Goal: Task Accomplishment & Management: Use online tool/utility

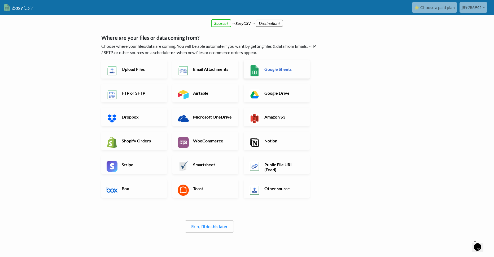
click at [289, 67] on h6 "Google Sheets" at bounding box center [284, 69] width 42 height 5
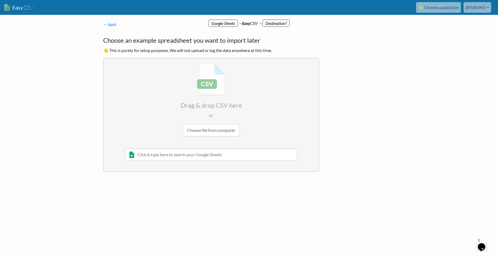
click at [222, 131] on input "file" at bounding box center [211, 100] width 215 height 84
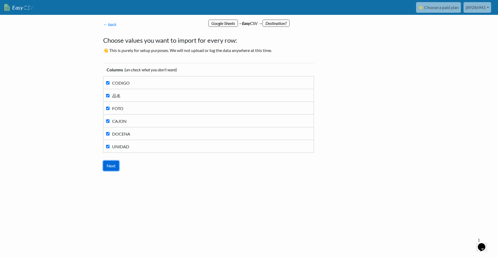
click at [114, 164] on input "Next" at bounding box center [111, 166] width 16 height 10
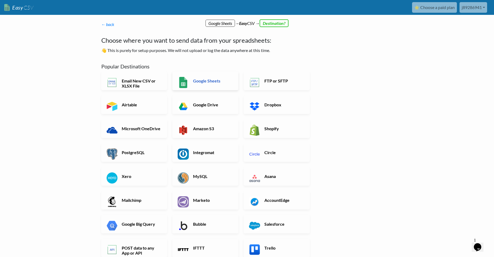
click at [215, 82] on h6 "Google Sheets" at bounding box center [213, 80] width 42 height 5
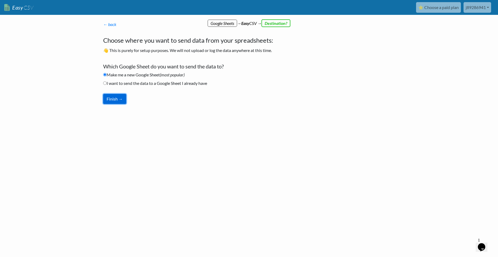
click at [118, 96] on button "Finish →" at bounding box center [114, 99] width 23 height 10
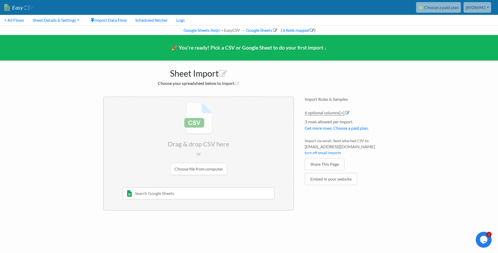
click at [203, 168] on input "file" at bounding box center [199, 139] width 190 height 84
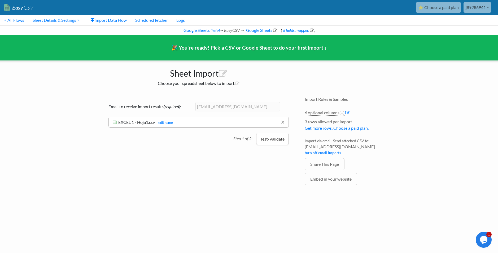
click at [269, 137] on button "Test/Validate" at bounding box center [272, 139] width 33 height 12
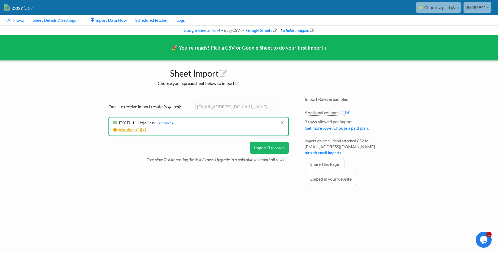
click at [140, 129] on span "1" at bounding box center [138, 129] width 2 height 5
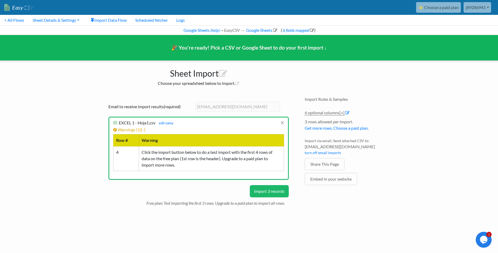
click at [272, 195] on button "Import 3 records" at bounding box center [269, 191] width 39 height 12
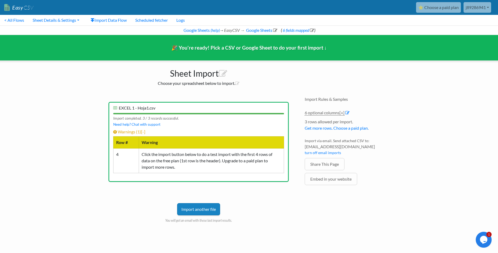
click at [199, 208] on link "Import another file" at bounding box center [198, 209] width 43 height 12
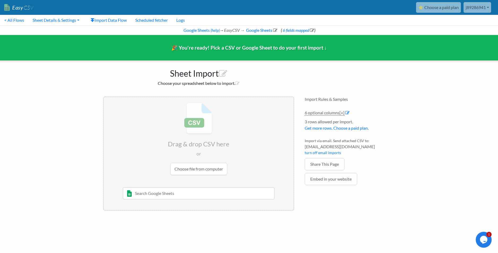
click at [189, 104] on input "file" at bounding box center [199, 139] width 190 height 84
click at [12, 21] on link "< All Flows" at bounding box center [14, 20] width 28 height 11
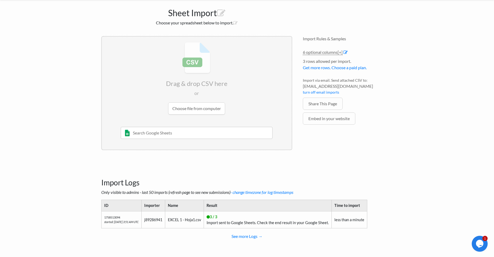
scroll to position [36, 0]
click at [191, 222] on td "EXCEL 1 - Hoja1.csv" at bounding box center [184, 218] width 39 height 17
click at [165, 221] on td "j89286941" at bounding box center [153, 218] width 24 height 17
click at [134, 216] on td "1758513094 started: 9/22/2025 3:51 AM UTC" at bounding box center [121, 218] width 40 height 17
click at [254, 231] on link "See more Logs →" at bounding box center [247, 235] width 292 height 11
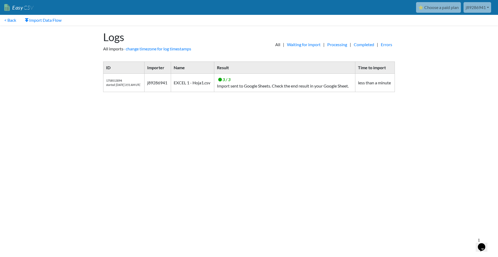
click at [361, 81] on td "less than a minute" at bounding box center [375, 83] width 40 height 18
click at [269, 84] on td "3 / 3 Import sent to Google Sheets. Check the end result in your Google Sheet." at bounding box center [284, 83] width 141 height 18
click at [195, 78] on td "EXCEL 1 - Hoja1.csv" at bounding box center [192, 83] width 43 height 18
click at [142, 82] on td "1758513094 started: 9/22/2025 3:51 AM UTC" at bounding box center [123, 83] width 41 height 18
drag, startPoint x: 122, startPoint y: 83, endPoint x: 116, endPoint y: 82, distance: 6.6
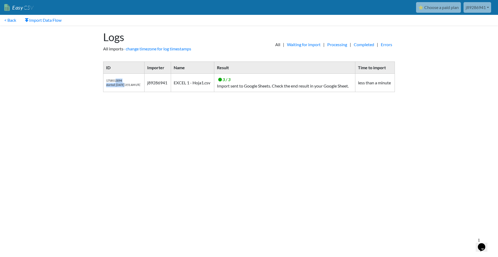
click at [116, 82] on td "1758513094 started: 9/22/2025 3:51 AM UTC" at bounding box center [123, 83] width 41 height 18
click at [171, 86] on td "j89286941" at bounding box center [158, 83] width 27 height 18
click at [43, 19] on link "Import Data Flow" at bounding box center [42, 20] width 45 height 11
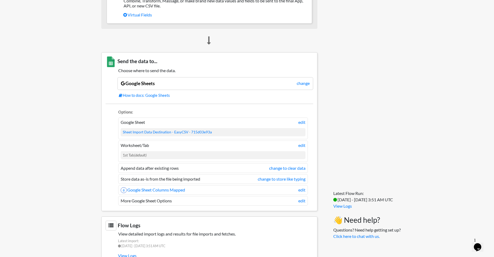
scroll to position [352, 0]
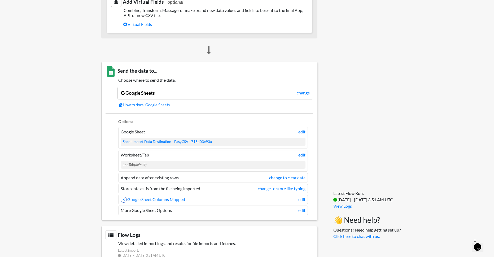
click at [180, 94] on div "Google Sheets change" at bounding box center [215, 93] width 196 height 13
click at [174, 164] on div "1st Tab (default)" at bounding box center [213, 165] width 185 height 8
click at [168, 175] on li "Append data after existing rows change to clear data" at bounding box center [213, 178] width 190 height 10
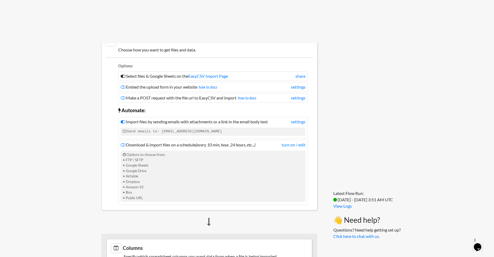
scroll to position [0, 0]
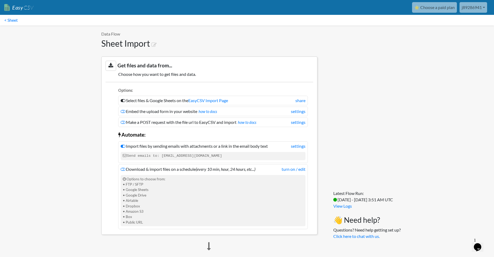
click at [468, 12] on link "j89286941" at bounding box center [474, 7] width 28 height 11
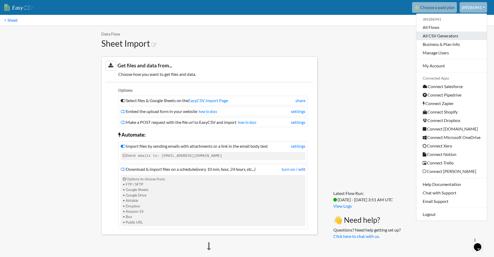
click at [440, 35] on link "All CSV Generators" at bounding box center [451, 36] width 71 height 8
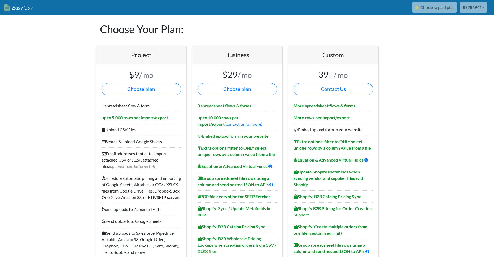
click at [468, 4] on link "j89286941" at bounding box center [474, 7] width 28 height 11
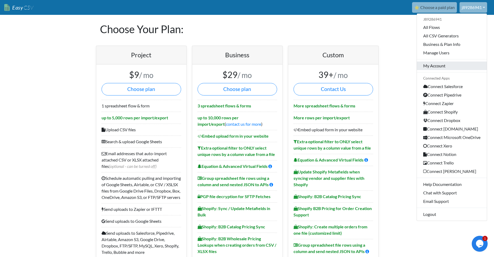
click at [448, 67] on link "My Account" at bounding box center [452, 66] width 70 height 8
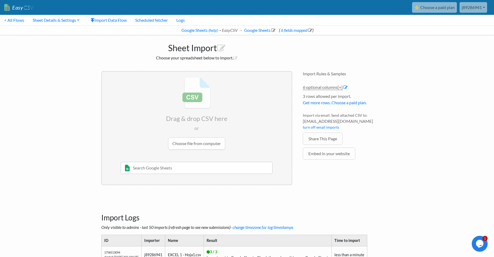
scroll to position [27, 0]
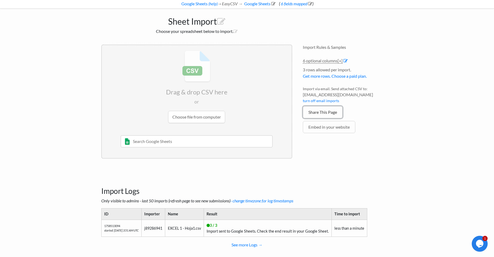
click at [333, 113] on link "Share This Page" at bounding box center [323, 112] width 40 height 12
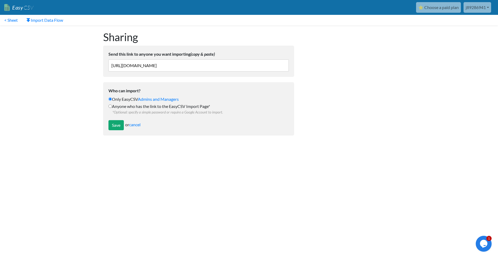
click at [173, 65] on input "https://www.easycsv.io/j89286941524/3ec650aa-50b7-4c18-9915-05715d03e93a" at bounding box center [198, 65] width 180 height 12
click at [17, 6] on link "Easy CSV" at bounding box center [18, 7] width 29 height 11
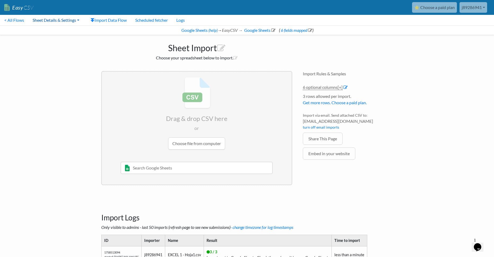
click at [68, 21] on link "Sheet Details & Settings" at bounding box center [55, 20] width 55 height 11
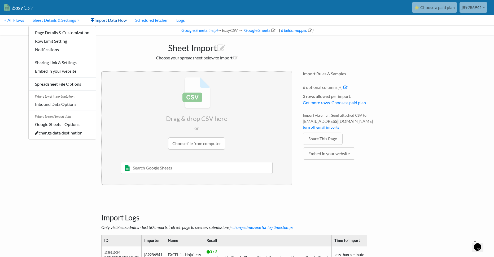
click at [110, 19] on link "Import Data Flow" at bounding box center [108, 20] width 45 height 11
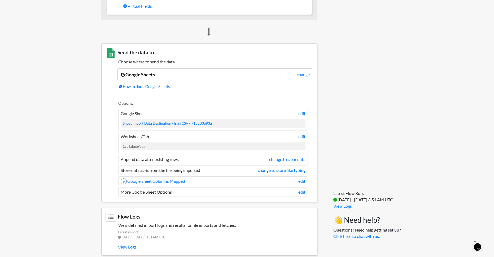
scroll to position [371, 0]
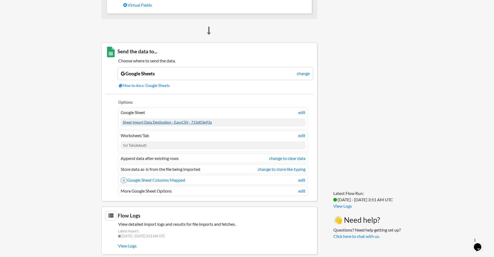
click at [206, 121] on link "Sheet Import Data Destination - EasyCSV - 715d03e93a" at bounding box center [167, 122] width 89 height 4
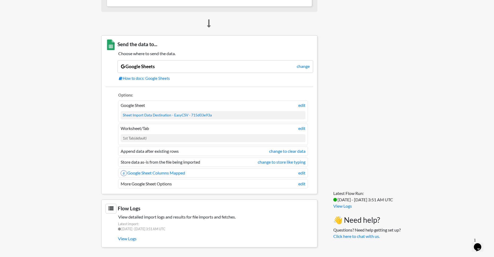
scroll to position [0, 0]
